Goal: Task Accomplishment & Management: Complete application form

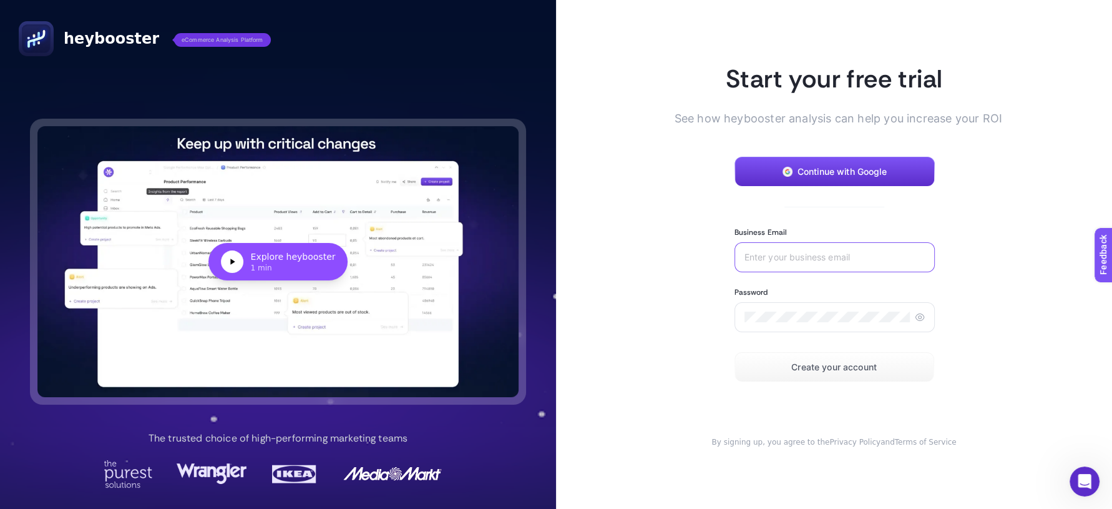
click at [766, 252] on input "Business Email" at bounding box center [834, 257] width 180 height 10
type input "utas@bauhaus.com.tr"
click at [816, 384] on section "Start your free trial See how heybooster analysis can help you increase your RO…" at bounding box center [835, 254] width 280 height 384
click at [811, 370] on span "Create your account" at bounding box center [833, 367] width 85 height 10
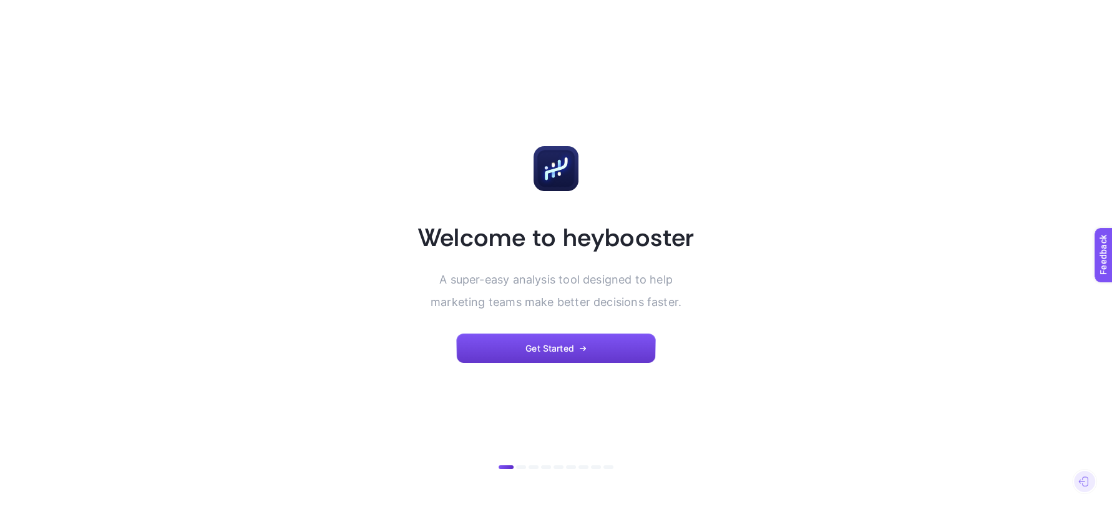
click at [567, 348] on span "Get Started" at bounding box center [549, 348] width 49 height 10
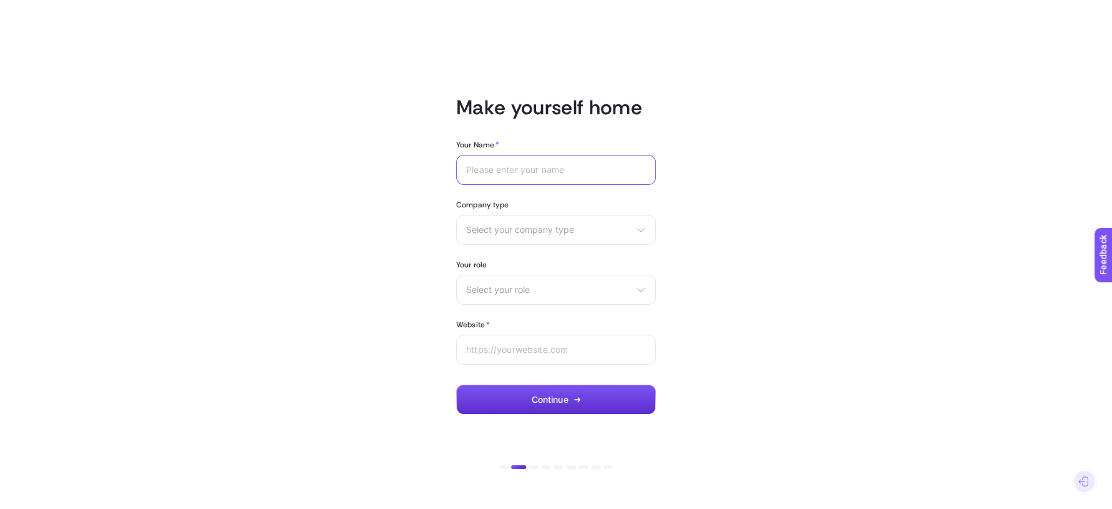
click at [511, 170] on input "Your Name *" at bounding box center [556, 170] width 180 height 10
type input "Umut"
click at [519, 229] on span "Select your company type" at bounding box center [548, 230] width 165 height 10
click at [489, 257] on span "eCommerce" at bounding box center [491, 260] width 49 height 10
click at [489, 257] on div "Your Name * Umut Company type Select your company type eCommerce Agency Other Y…" at bounding box center [556, 277] width 200 height 275
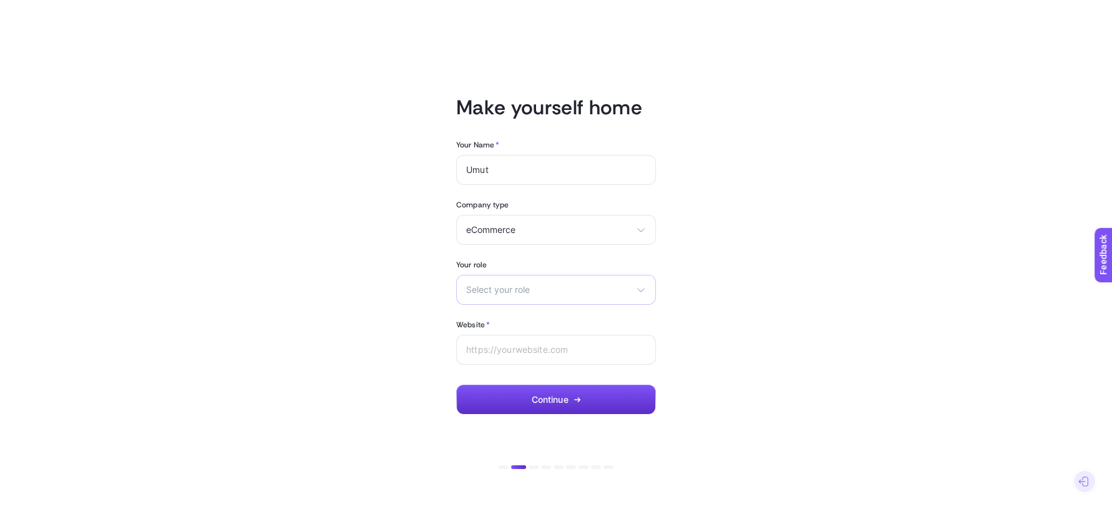
click at [505, 297] on div "Select your role Marketing manager Digital consultant Facebook executive Social…" at bounding box center [556, 290] width 200 height 30
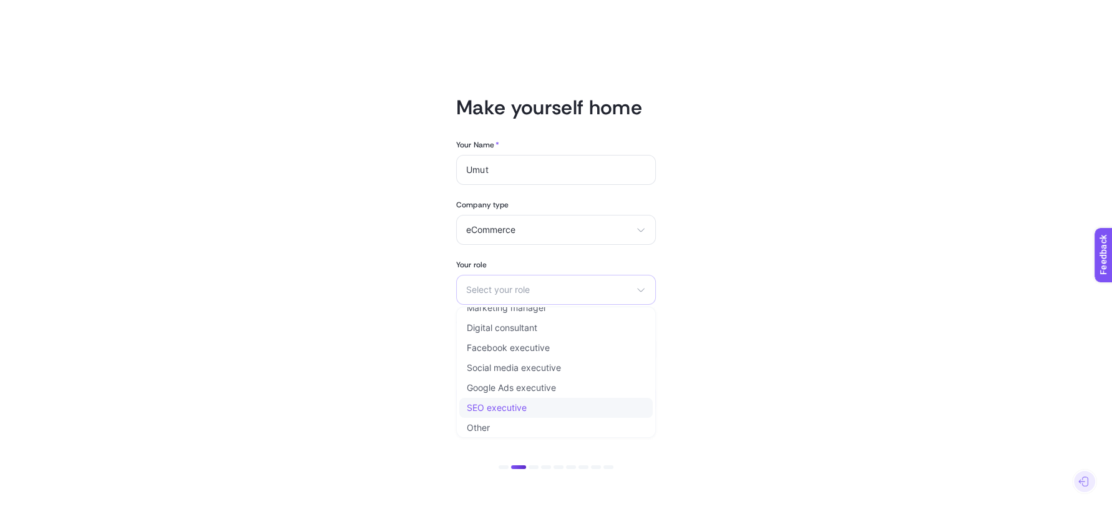
scroll to position [15, 0]
click at [525, 417] on li "Other" at bounding box center [555, 424] width 193 height 20
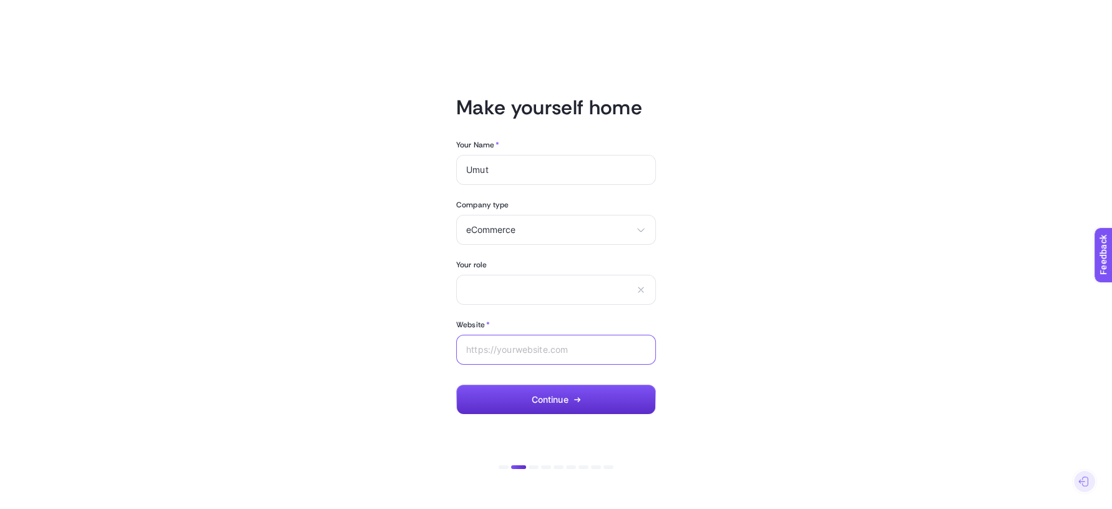
click at [512, 351] on input "Website *" at bounding box center [556, 349] width 180 height 10
type input "[DOMAIN_NAME]"
click at [543, 232] on span "eCommerce" at bounding box center [548, 230] width 165 height 10
click at [808, 258] on article "Make yourself home Your Name * Umut Company type eCommerce eCommerce Agency Oth…" at bounding box center [556, 254] width 869 height 479
click at [577, 278] on div "Marketing manager Digital consultant Facebook executive Social media executive …" at bounding box center [556, 290] width 200 height 30
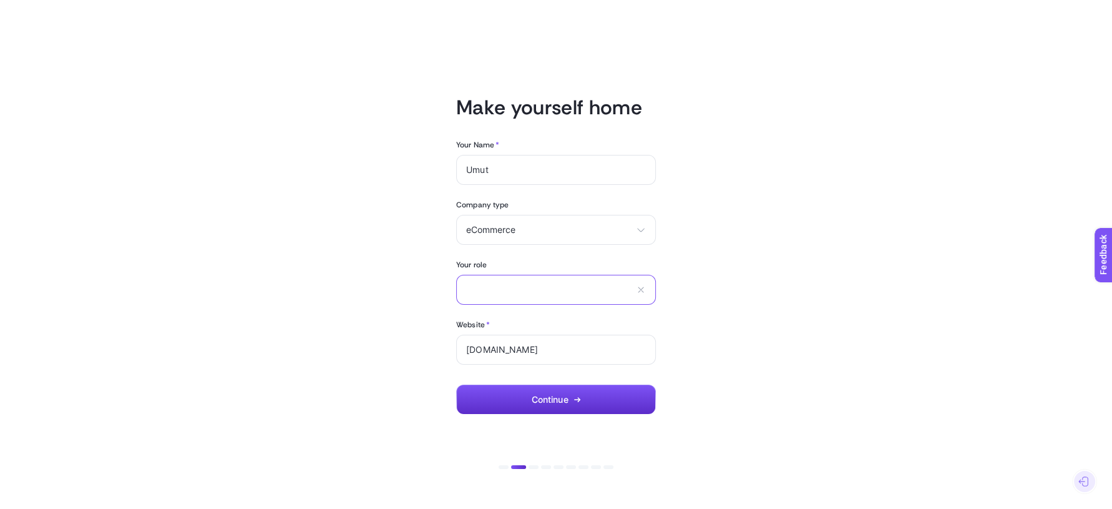
click at [591, 293] on input "text" at bounding box center [548, 289] width 165 height 11
type input "S"
type input "Director"
click at [585, 397] on button "Continue" at bounding box center [556, 399] width 200 height 30
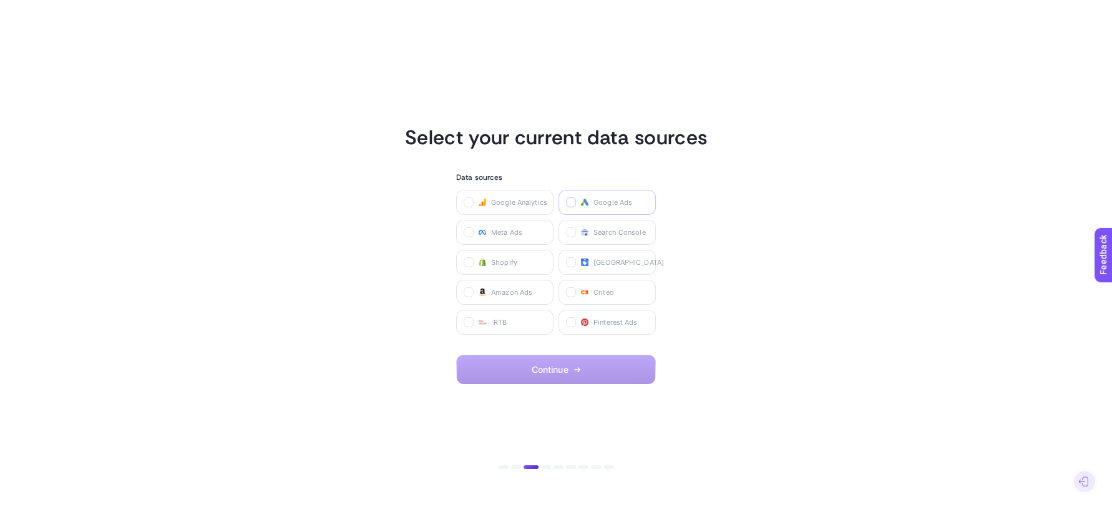
click at [570, 201] on icon at bounding box center [572, 203] width 6 height 6
click at [0, 0] on Ads "checkbox" at bounding box center [0, 0] width 0 height 0
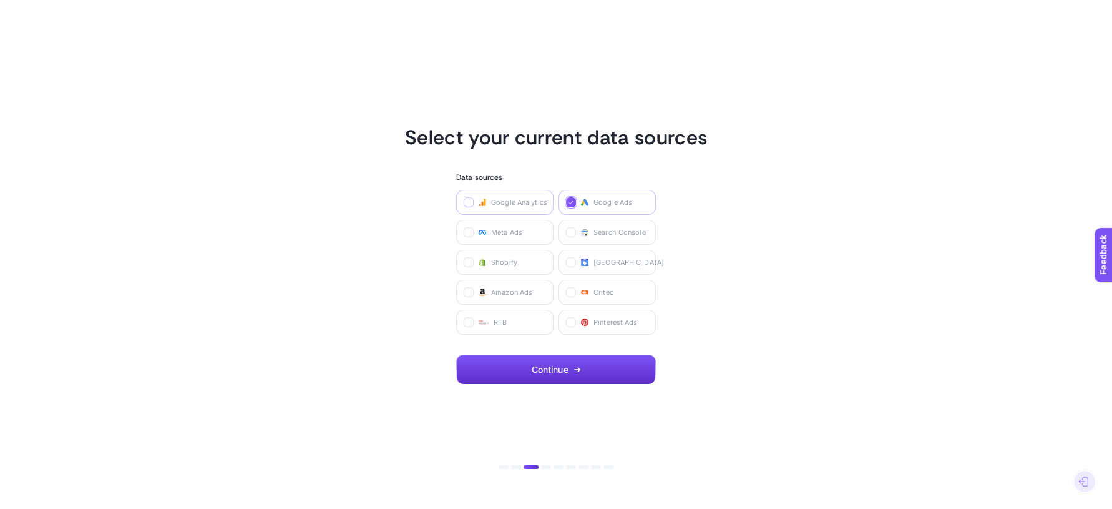
click at [468, 201] on icon at bounding box center [469, 203] width 6 height 6
click at [0, 0] on Analytics "checkbox" at bounding box center [0, 0] width 0 height 0
click at [569, 293] on icon at bounding box center [572, 293] width 6 height 6
click at [0, 0] on input "checkbox" at bounding box center [0, 0] width 0 height 0
click at [569, 260] on icon at bounding box center [572, 263] width 6 height 6
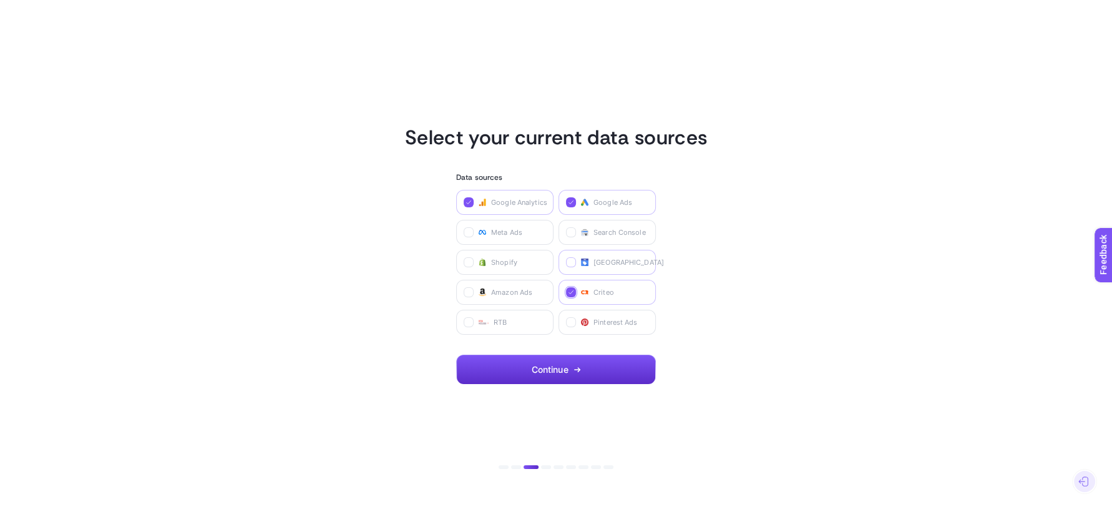
click at [0, 0] on Center "checkbox" at bounding box center [0, 0] width 0 height 0
click at [567, 230] on label at bounding box center [571, 232] width 10 height 10
click at [0, 0] on Console "checkbox" at bounding box center [0, 0] width 0 height 0
click at [469, 235] on icon at bounding box center [469, 233] width 6 height 6
click at [0, 0] on Ads "checkbox" at bounding box center [0, 0] width 0 height 0
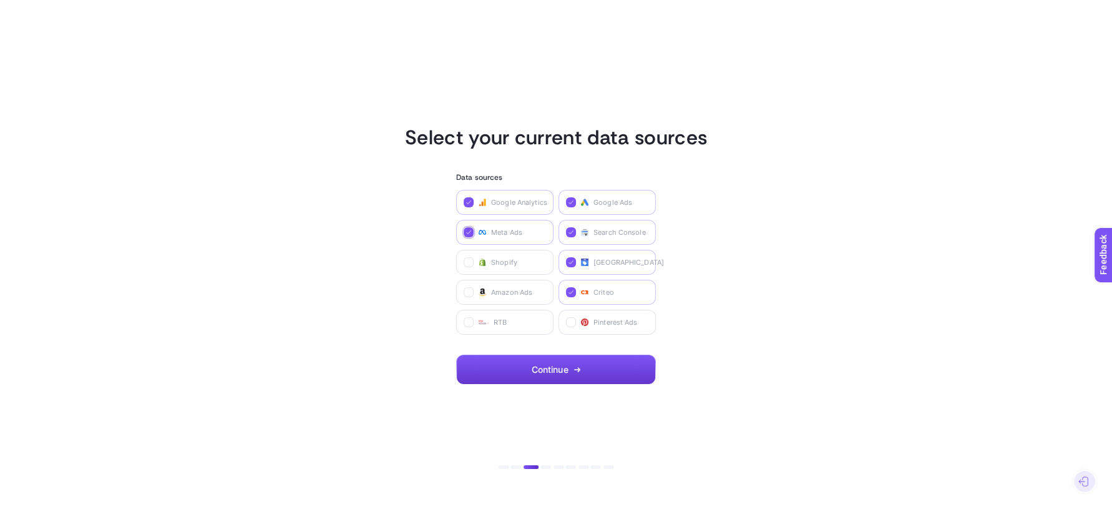
click at [584, 369] on button "Continue" at bounding box center [556, 369] width 200 height 30
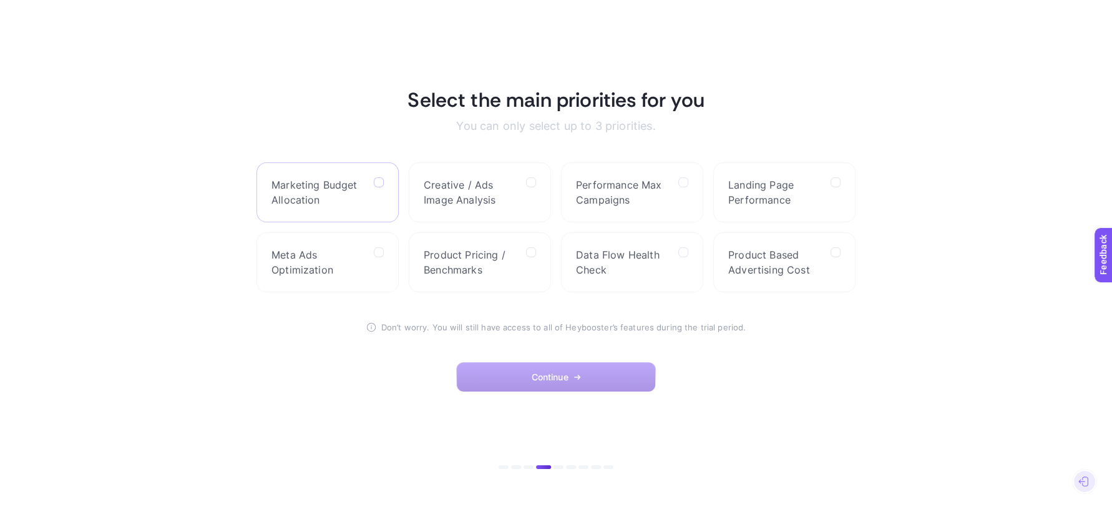
click at [383, 182] on label at bounding box center [379, 182] width 10 height 10
click at [0, 0] on Allocation "checkbox" at bounding box center [0, 0] width 0 height 0
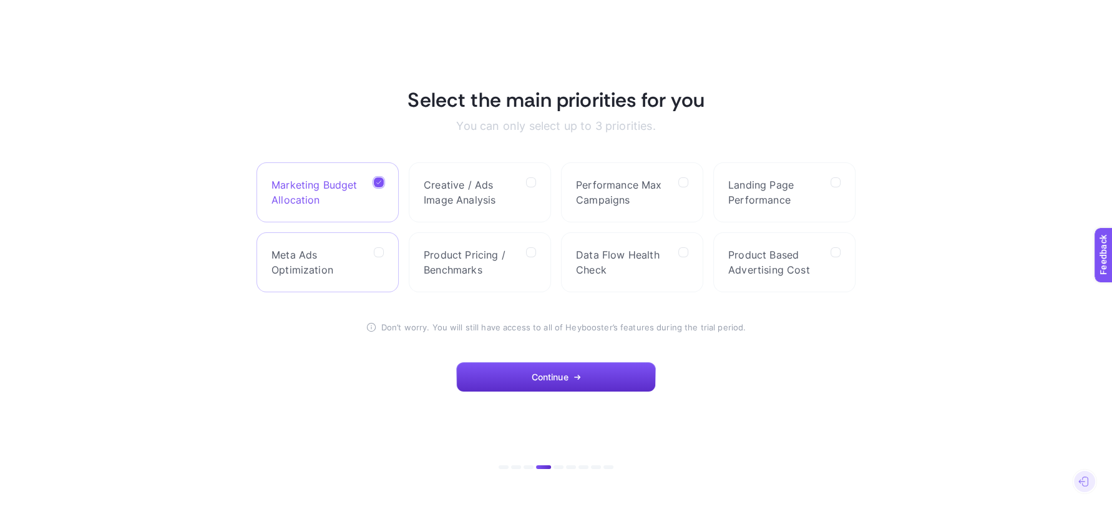
click at [378, 256] on div at bounding box center [379, 262] width 10 height 30
click at [0, 0] on Optimization "checkbox" at bounding box center [0, 0] width 0 height 0
click at [375, 185] on label at bounding box center [379, 182] width 10 height 10
click at [0, 0] on Allocation "checkbox" at bounding box center [0, 0] width 0 height 0
click at [379, 250] on icon at bounding box center [379, 252] width 6 height 6
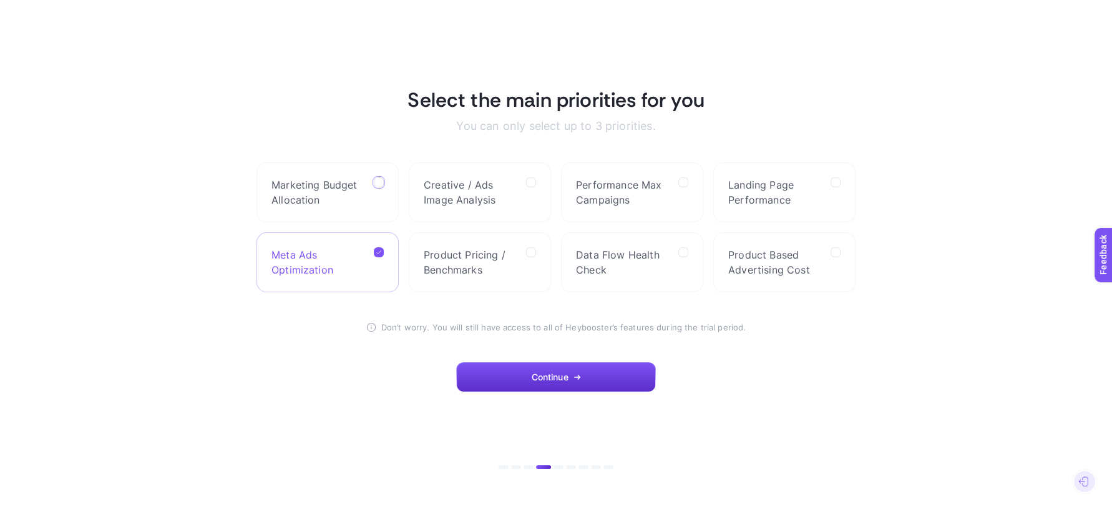
click at [0, 0] on Optimization "checkbox" at bounding box center [0, 0] width 0 height 0
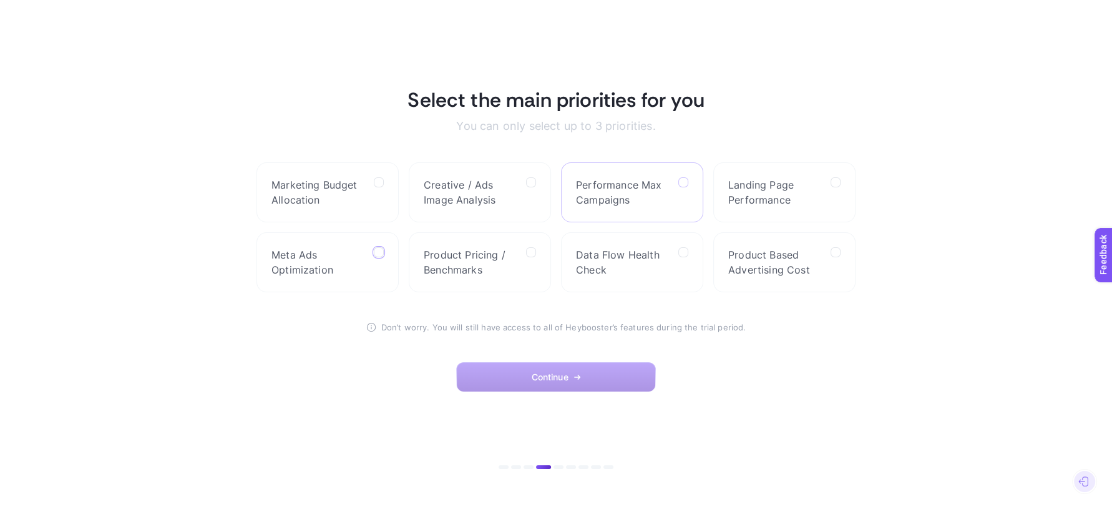
click at [681, 182] on icon at bounding box center [684, 183] width 6 height 6
click at [0, 0] on Campaigns "checkbox" at bounding box center [0, 0] width 0 height 0
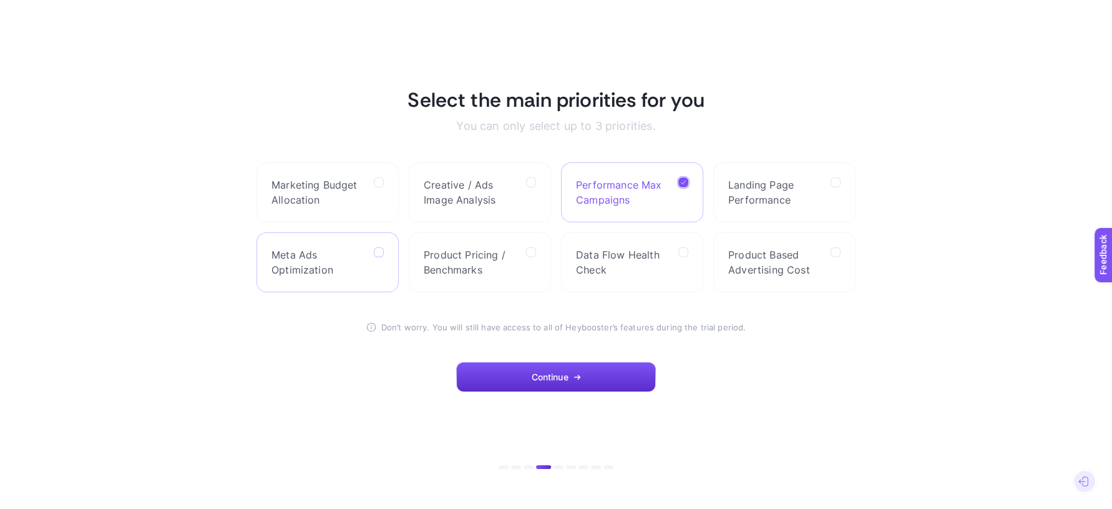
click at [381, 255] on icon at bounding box center [379, 253] width 6 height 6
click at [0, 0] on Optimization "checkbox" at bounding box center [0, 0] width 0 height 0
click at [376, 183] on icon at bounding box center [379, 183] width 6 height 6
click at [0, 0] on Allocation "checkbox" at bounding box center [0, 0] width 0 height 0
click at [836, 254] on icon at bounding box center [836, 253] width 6 height 6
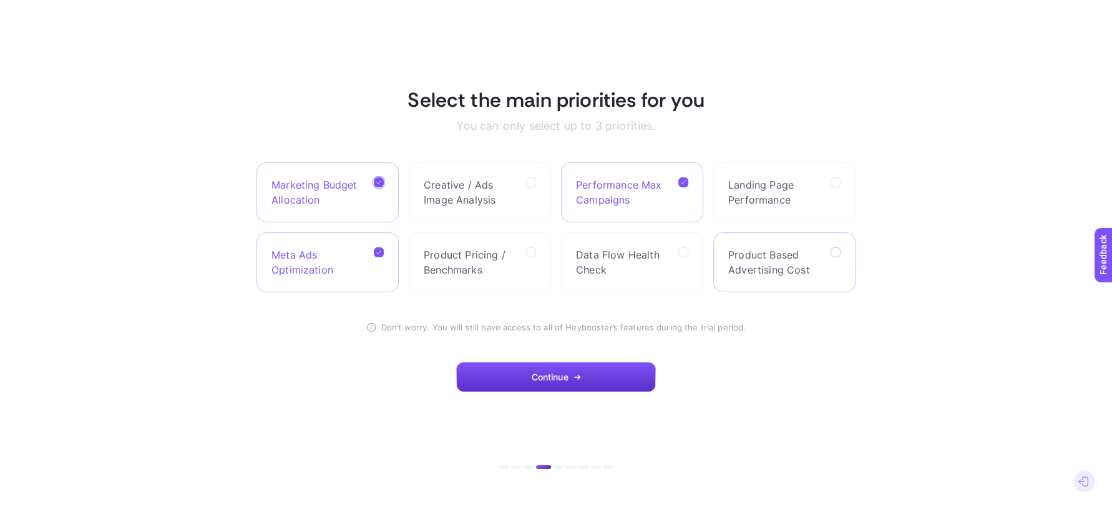
click at [0, 0] on Cost "checkbox" at bounding box center [0, 0] width 0 height 0
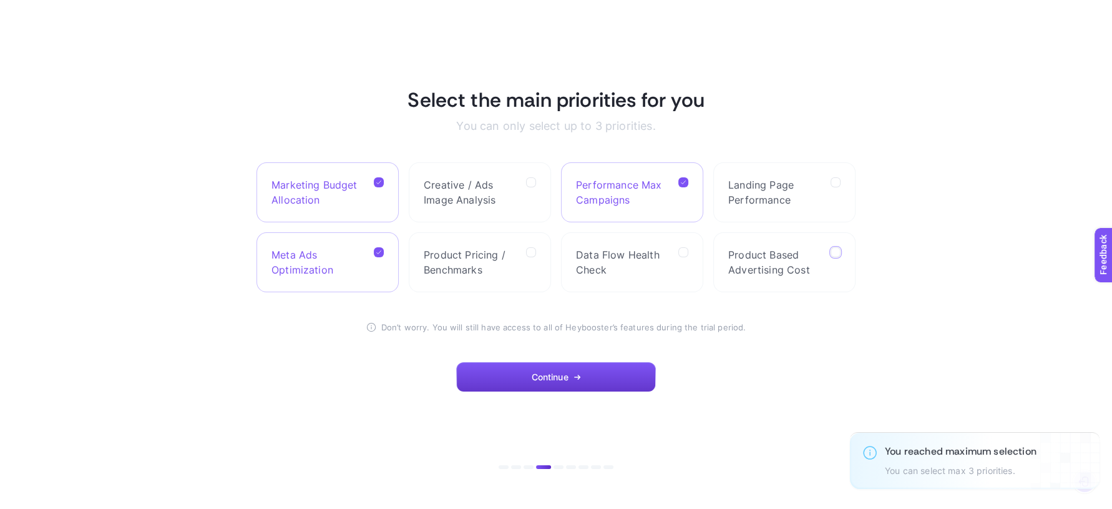
click at [597, 382] on button "Continue" at bounding box center [556, 377] width 200 height 30
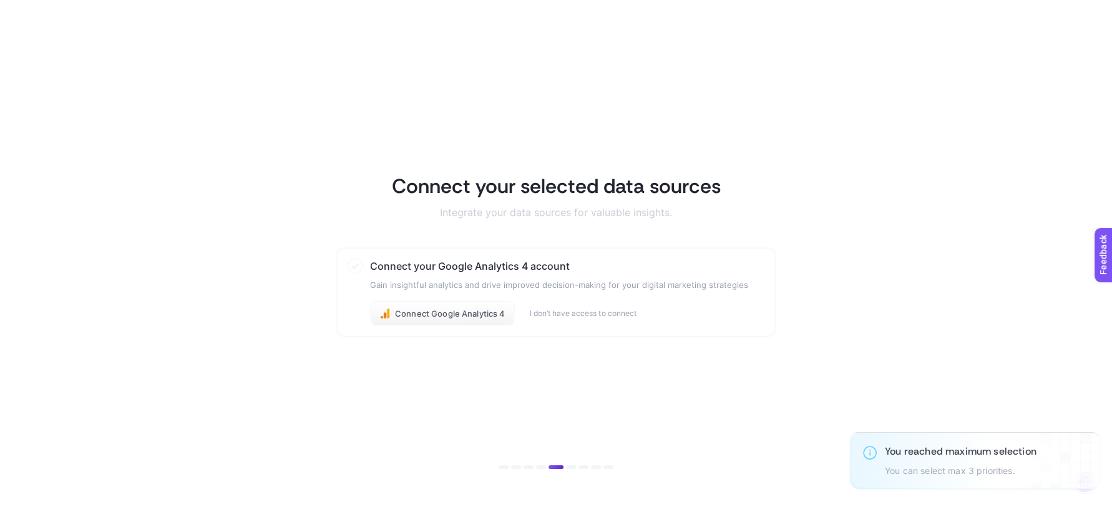
click at [418, 265] on h3 "Connect your Google Analytics 4 account" at bounding box center [559, 265] width 378 height 15
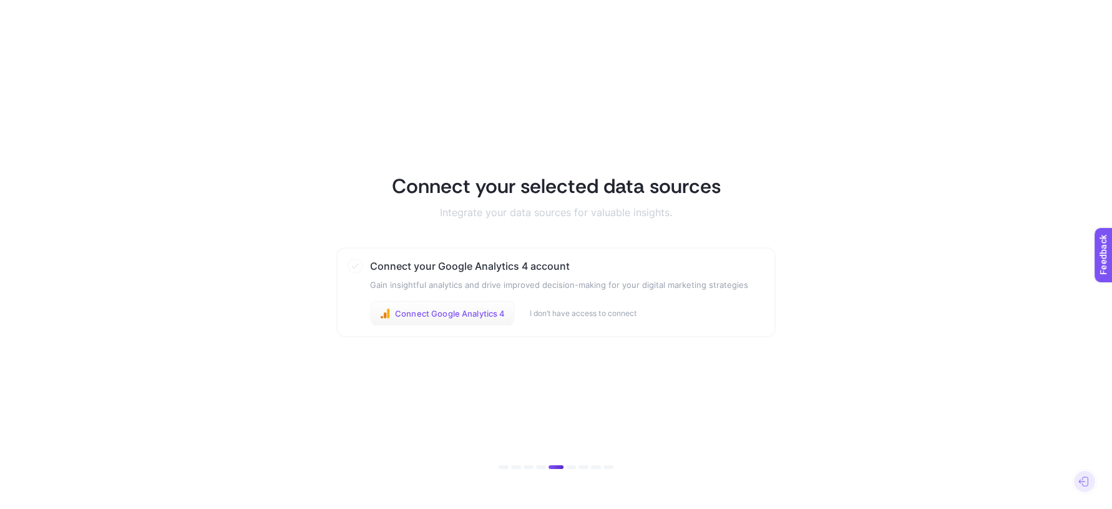
click at [439, 316] on span "Connect Google Analytics 4" at bounding box center [450, 313] width 110 height 10
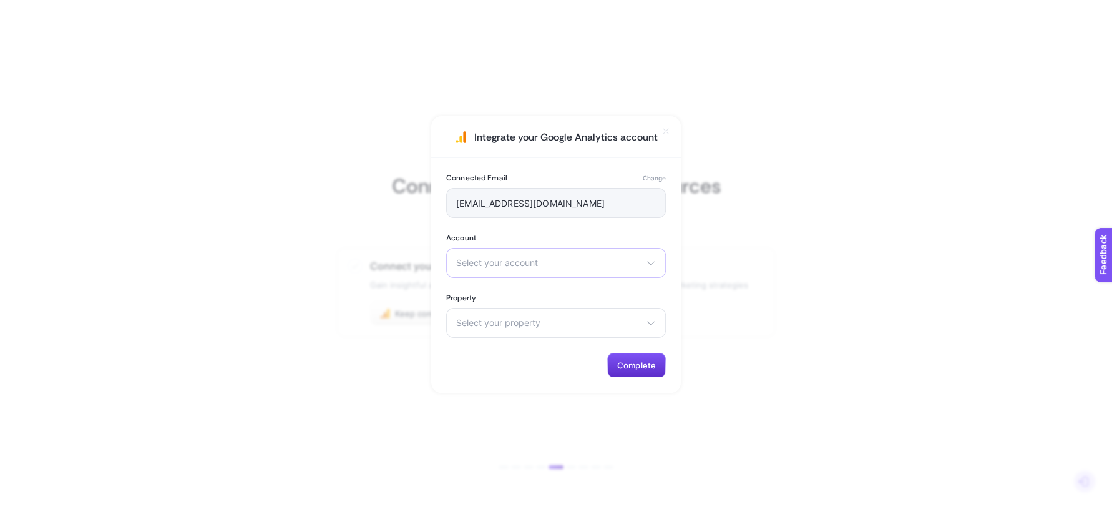
click at [577, 261] on span "Select your account" at bounding box center [548, 263] width 185 height 10
click at [563, 333] on span "Bauhaus.com.tr 202410_BSO" at bounding box center [519, 338] width 125 height 10
click at [555, 331] on div "Select your property Bauhaus.com.tr" at bounding box center [556, 323] width 220 height 30
click at [519, 384] on li "Bauhaus.com.tr" at bounding box center [555, 378] width 213 height 20
click at [640, 364] on span "Complete" at bounding box center [636, 365] width 39 height 10
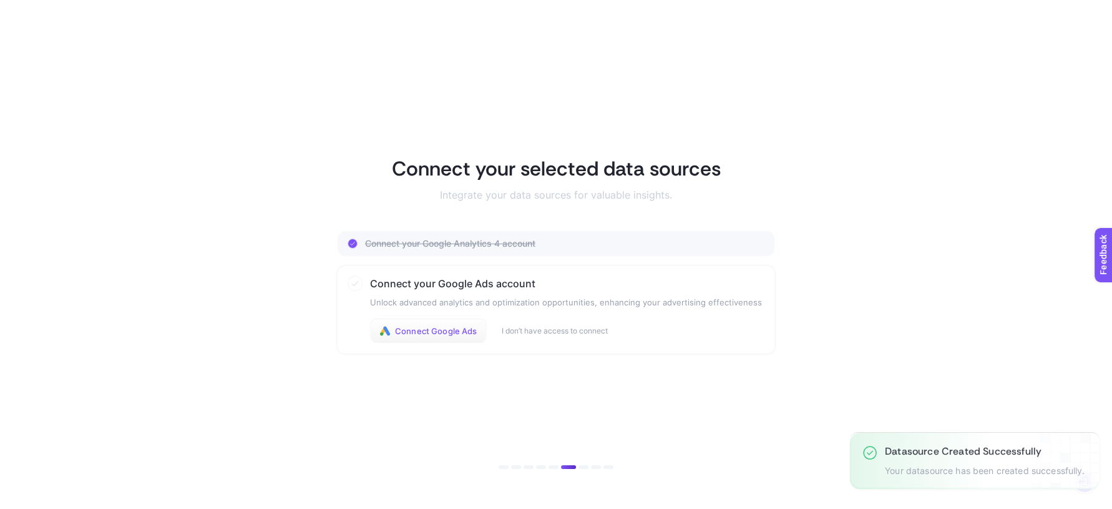
click at [427, 333] on span "Connect Google Ads" at bounding box center [436, 331] width 82 height 10
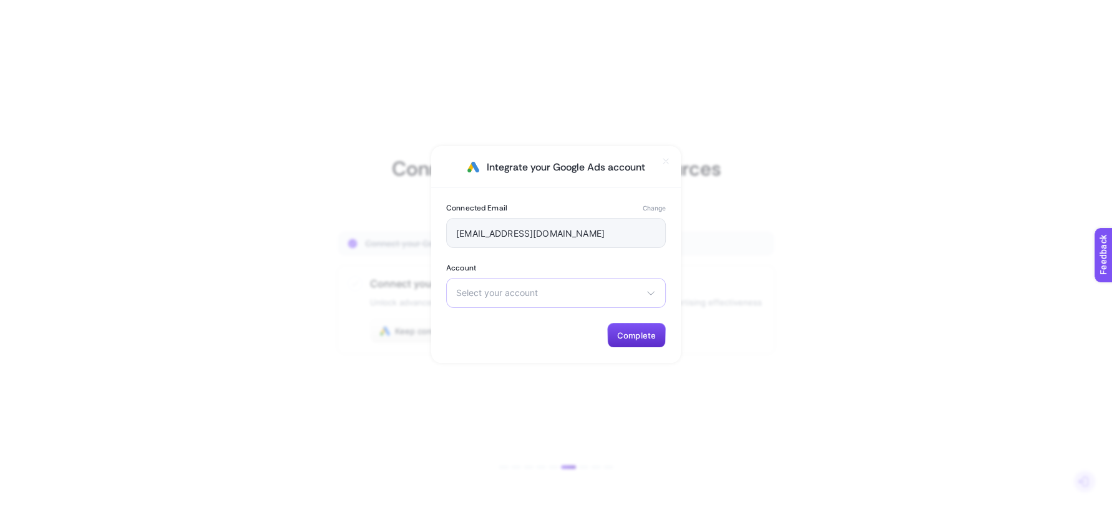
click at [505, 293] on span "Select your account" at bounding box center [548, 293] width 185 height 10
click at [505, 318] on span "BAUHAUS [GEOGRAPHIC_DATA]" at bounding box center [522, 323] width 131 height 10
click at [630, 333] on span "Complete" at bounding box center [636, 335] width 39 height 10
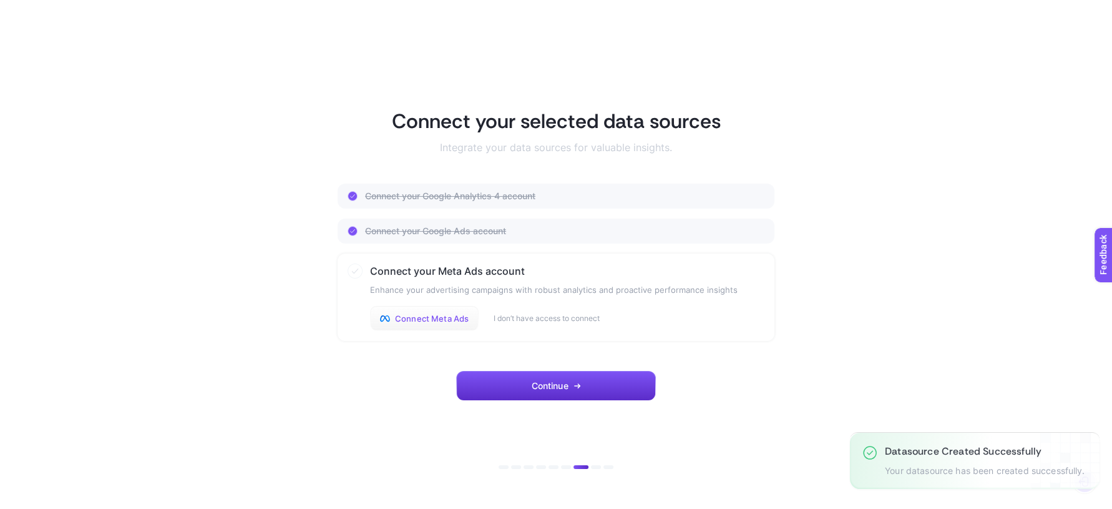
click at [426, 316] on span "Connect Meta Ads" at bounding box center [432, 318] width 74 height 10
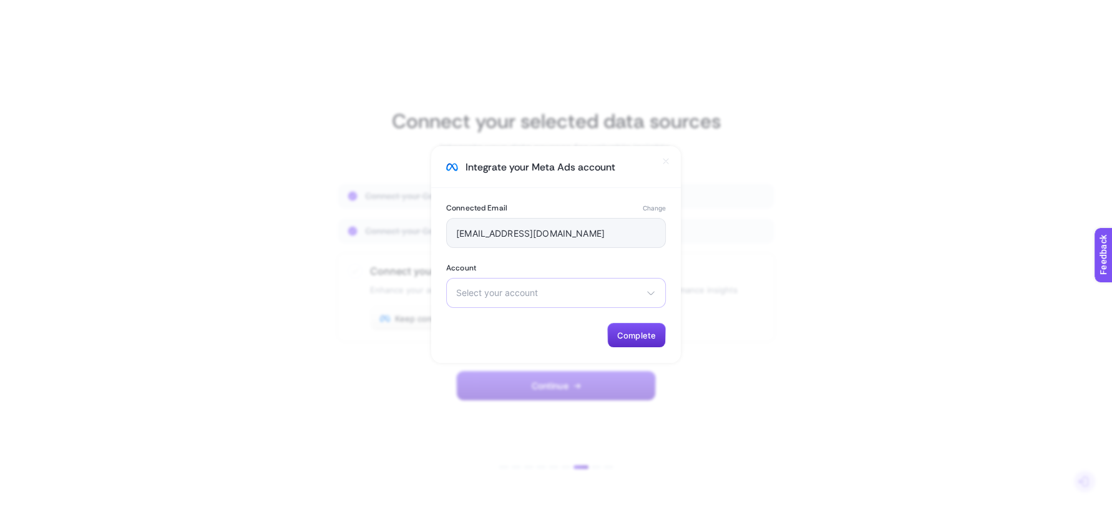
click at [527, 300] on div "Select your account Umut Taş Bauhaus [GEOGRAPHIC_DATA]" at bounding box center [556, 293] width 220 height 30
click at [528, 343] on li "Bauhaus [GEOGRAPHIC_DATA]" at bounding box center [555, 343] width 213 height 20
click at [630, 336] on span "Complete" at bounding box center [636, 335] width 39 height 10
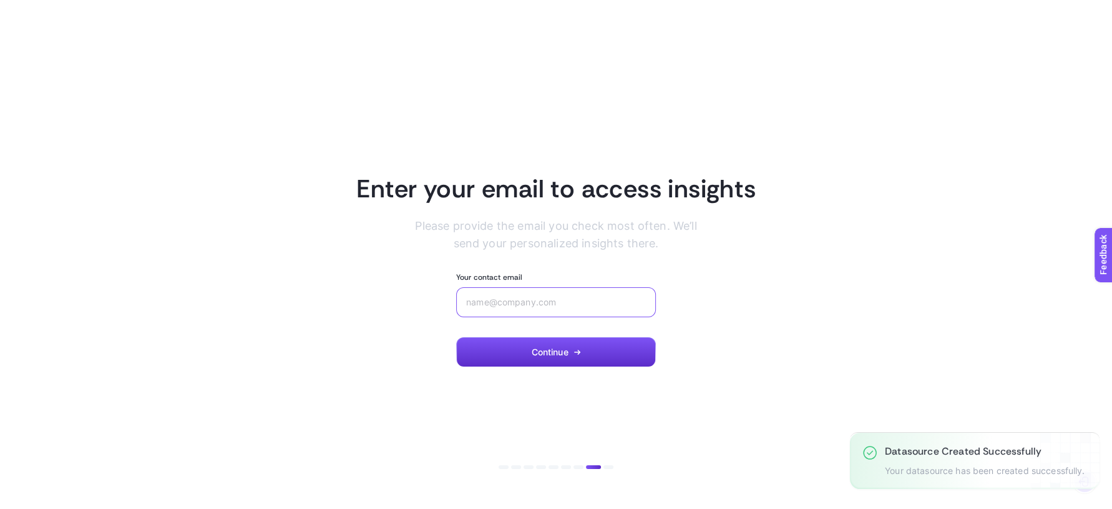
click at [559, 305] on input "Your contact email" at bounding box center [556, 302] width 180 height 10
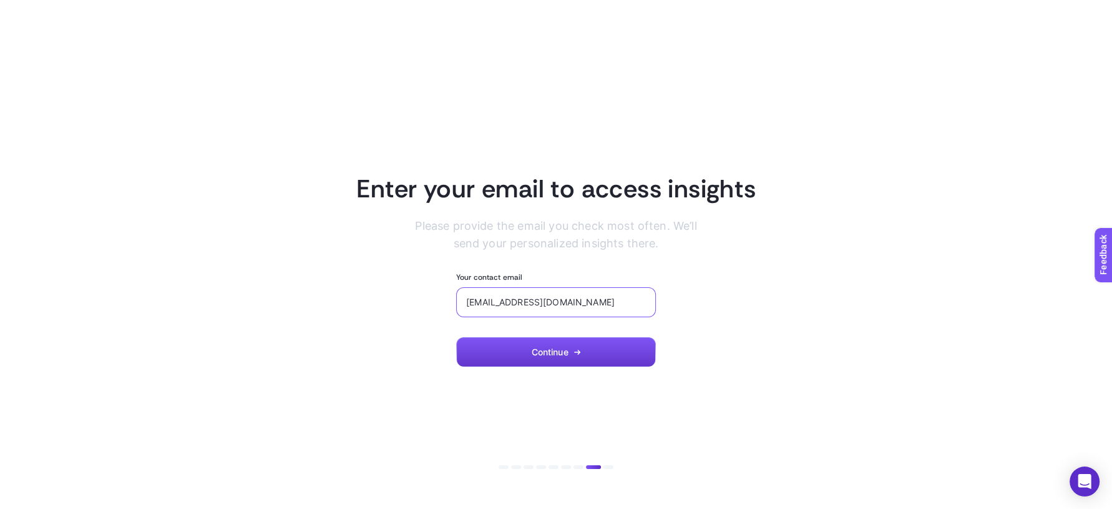
type input "[EMAIL_ADDRESS][DOMAIN_NAME]"
click at [553, 344] on button "Continue" at bounding box center [556, 352] width 200 height 30
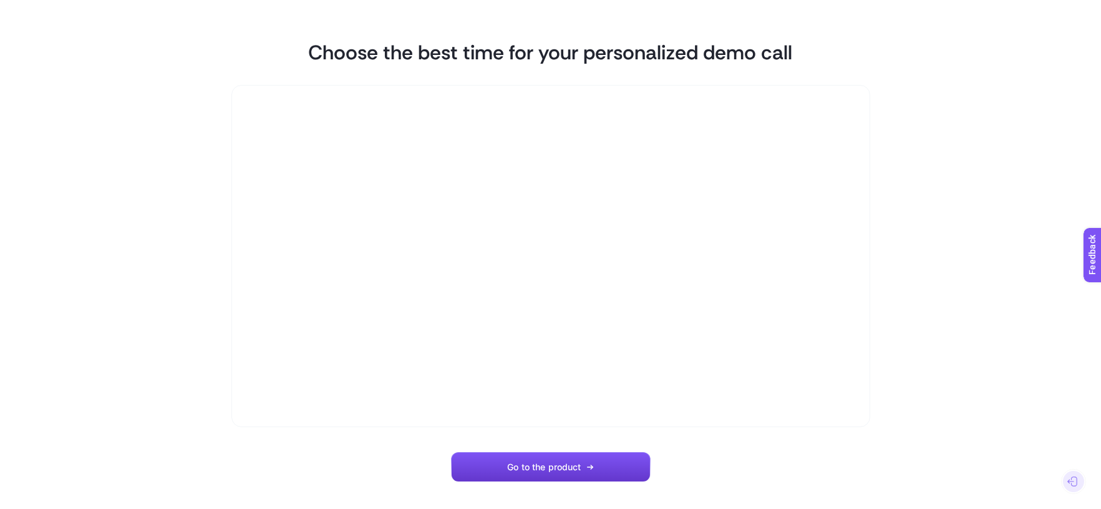
click at [582, 461] on button "Go to the product" at bounding box center [551, 467] width 200 height 30
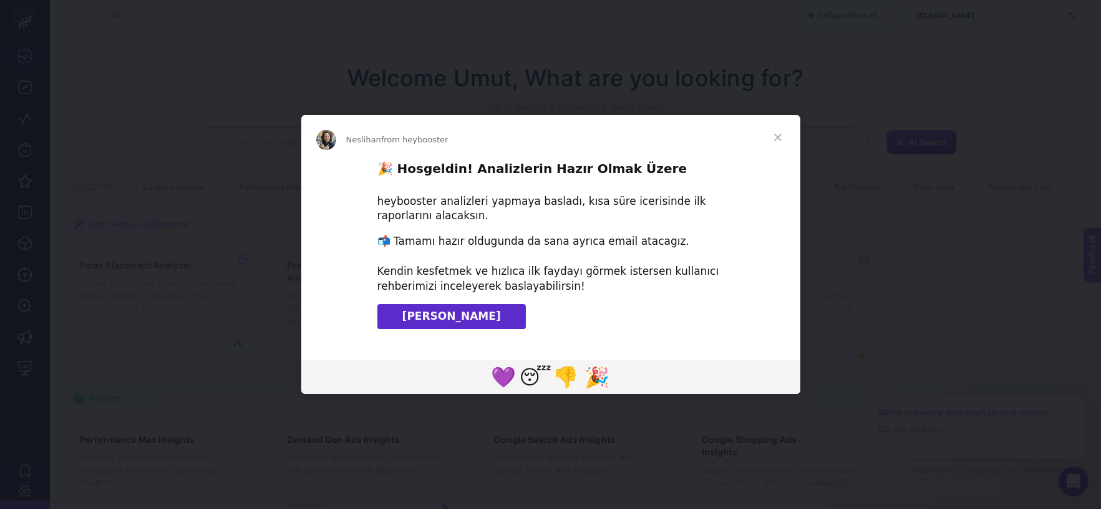
click at [458, 320] on span "Klavuzu İndir" at bounding box center [452, 316] width 99 height 12
click at [774, 137] on span "Close" at bounding box center [778, 137] width 45 height 45
